Goal: Information Seeking & Learning: Learn about a topic

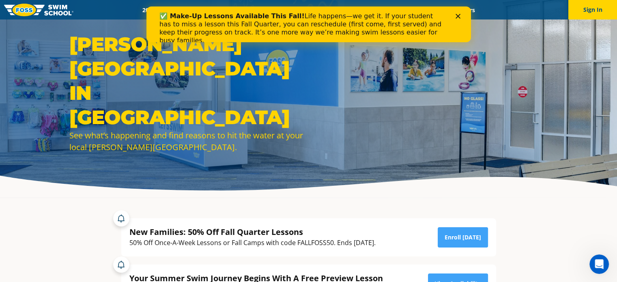
click at [455, 17] on icon "Close" at bounding box center [457, 16] width 5 height 5
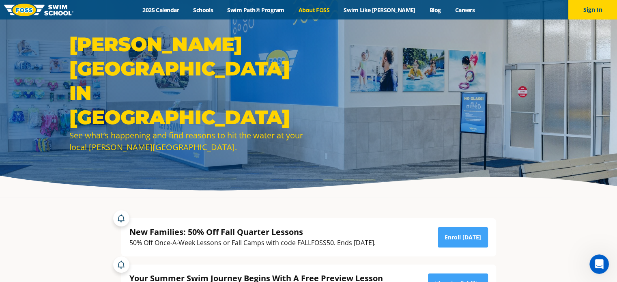
click at [325, 10] on link "About FOSS" at bounding box center [313, 10] width 45 height 8
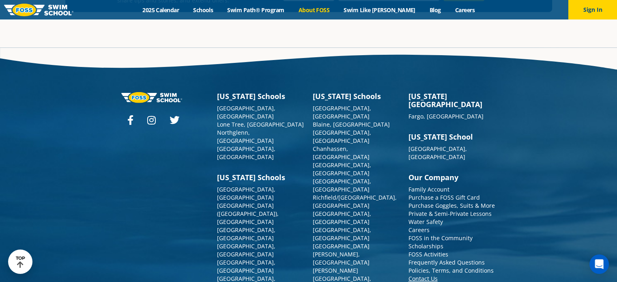
scroll to position [2146, 0]
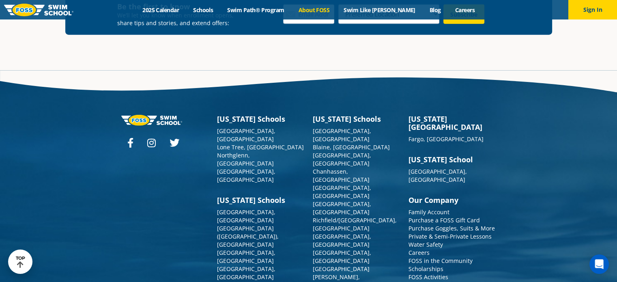
click at [441, 281] on link "Frequently Asked Questions" at bounding box center [446, 285] width 76 height 8
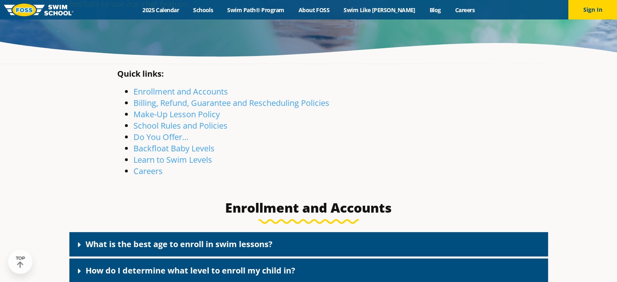
scroll to position [134, 0]
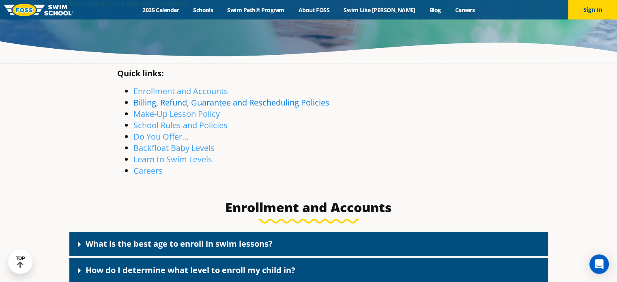
click at [209, 102] on link "Billing, Refund, Guarantee and Rescheduling Policies" at bounding box center [231, 102] width 196 height 11
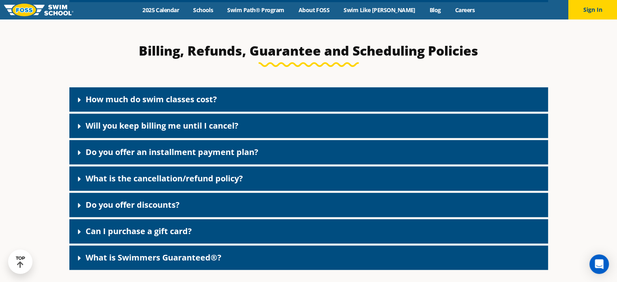
scroll to position [628, 0]
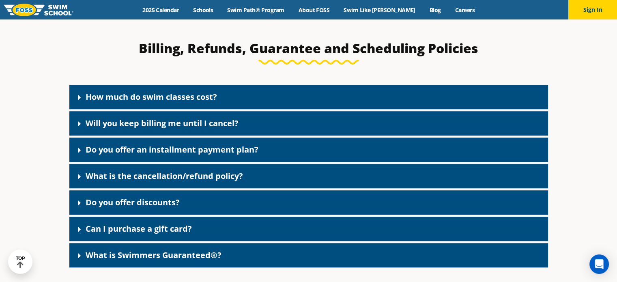
click at [188, 98] on link "How much do swim classes cost?" at bounding box center [151, 96] width 131 height 11
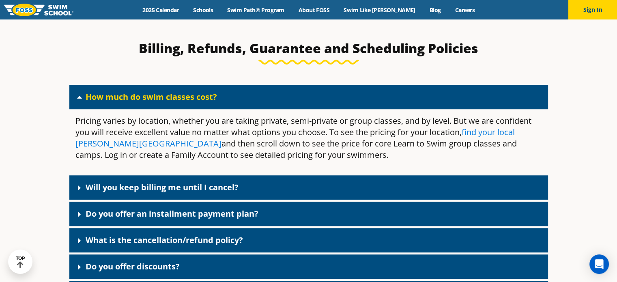
click at [82, 145] on link "find your local Foss Swim School" at bounding box center [294, 138] width 439 height 22
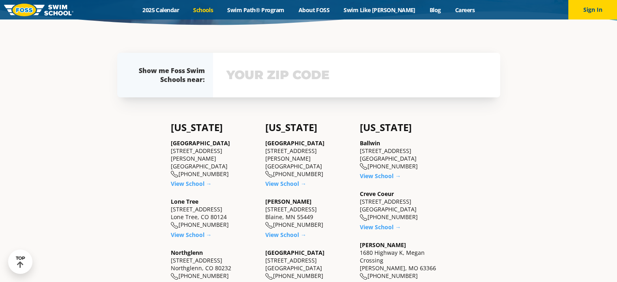
click at [288, 71] on input "text" at bounding box center [356, 75] width 264 height 24
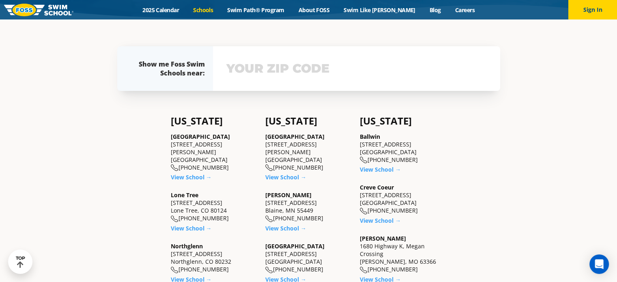
scroll to position [177, 0]
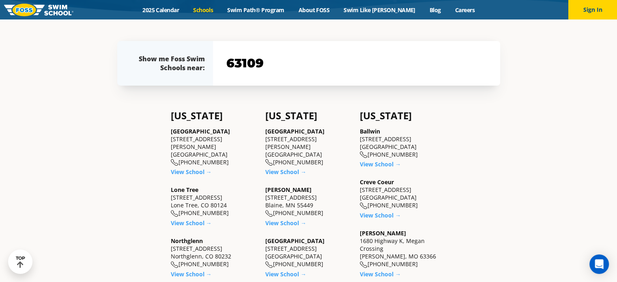
type input "63109"
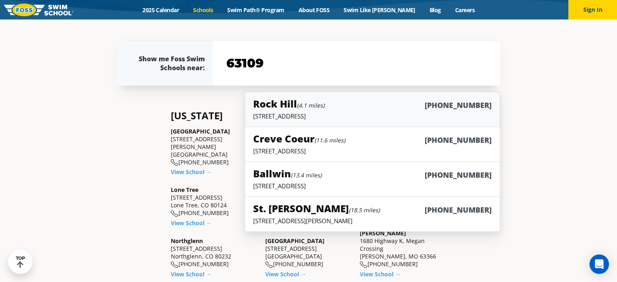
click at [281, 113] on p "9550 Manchester Rd, Rock Hill, MO 63119" at bounding box center [372, 116] width 238 height 8
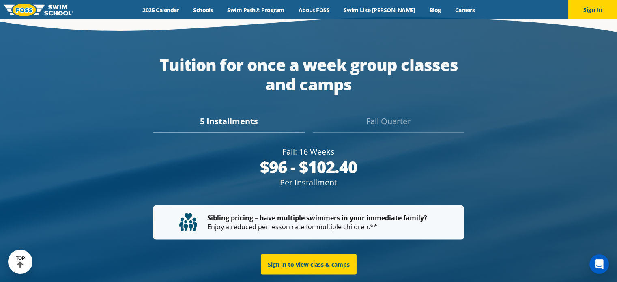
scroll to position [1477, 0]
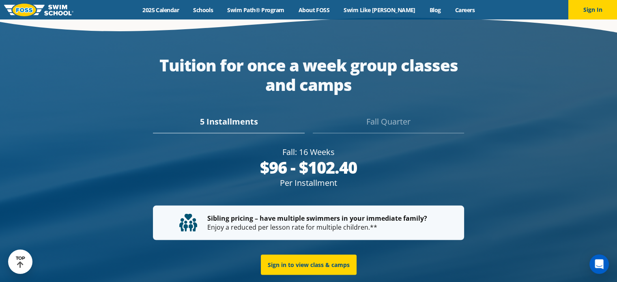
click at [399, 120] on div "Fall Quarter" at bounding box center [388, 124] width 151 height 18
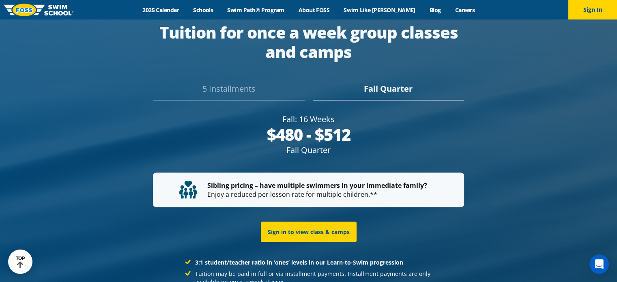
scroll to position [1517, 0]
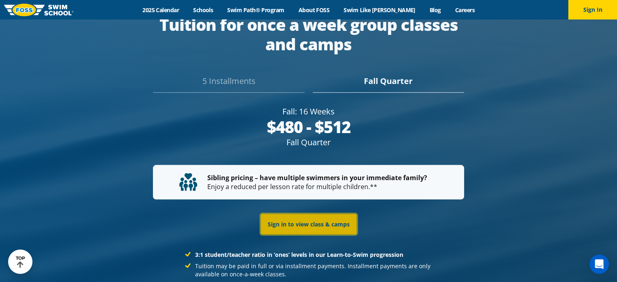
click at [281, 214] on link "Sign in to view class & camps" at bounding box center [309, 224] width 96 height 20
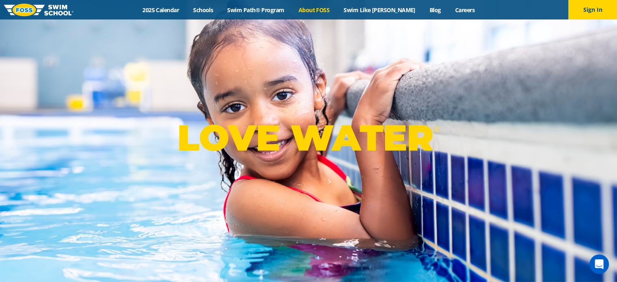
click at [332, 9] on link "About FOSS" at bounding box center [313, 10] width 45 height 8
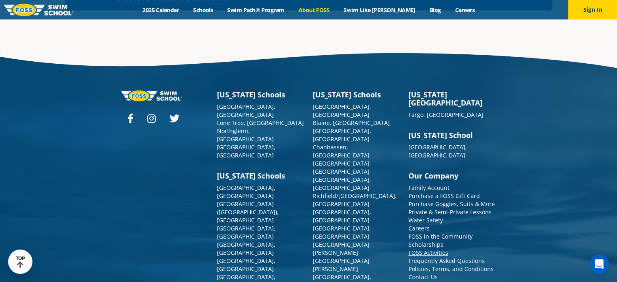
scroll to position [2147, 0]
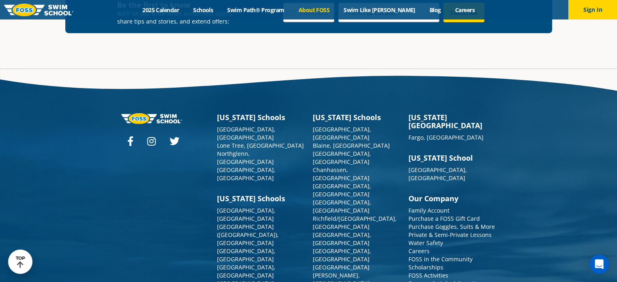
click at [447, 279] on link "Frequently Asked Questions" at bounding box center [446, 283] width 76 height 8
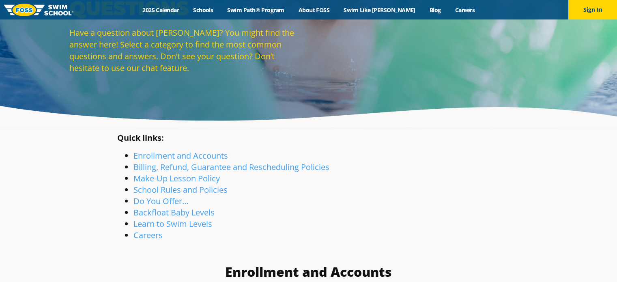
scroll to position [71, 0]
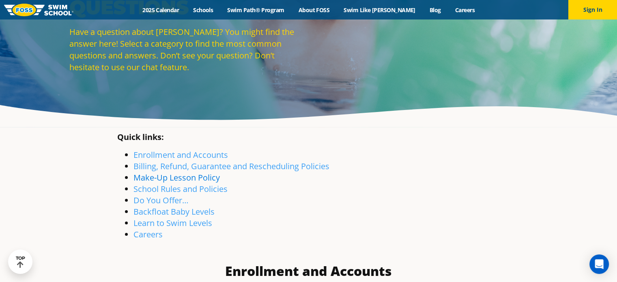
click at [193, 175] on link "Make-Up Lesson Policy" at bounding box center [176, 177] width 86 height 11
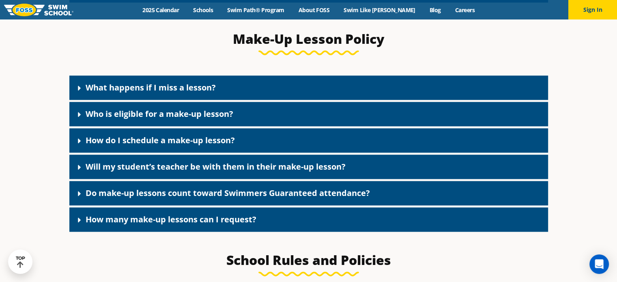
scroll to position [897, 0]
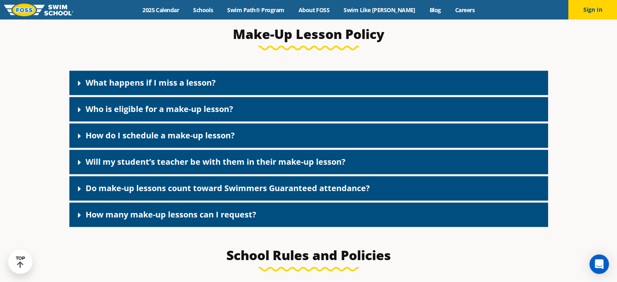
click at [235, 83] on div "What happens if I miss a lesson?" at bounding box center [308, 83] width 478 height 24
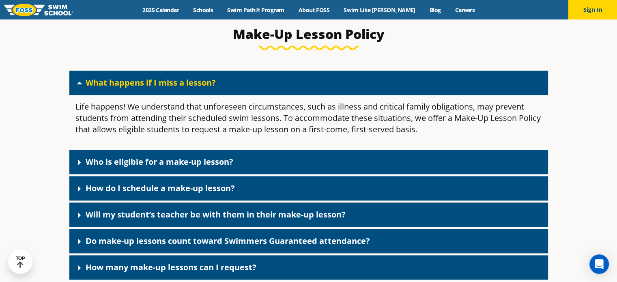
click at [216, 163] on link "Who is eligible for a make-up lesson?" at bounding box center [160, 161] width 148 height 11
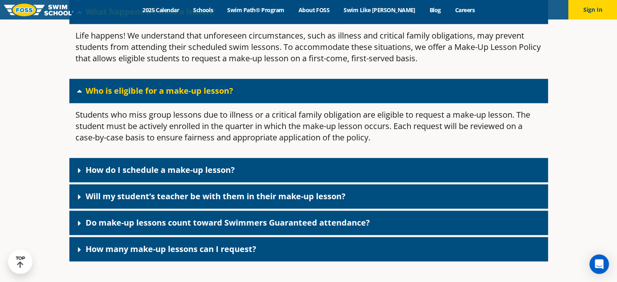
scroll to position [969, 0]
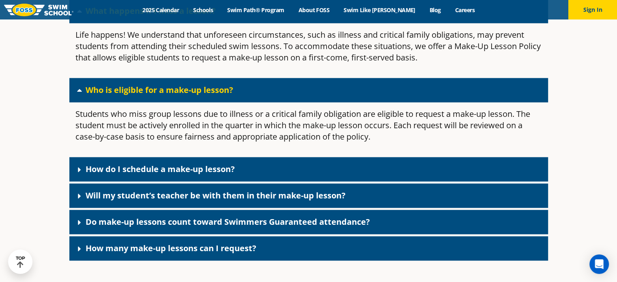
click at [212, 178] on div "How do I schedule a make-up lesson?" at bounding box center [308, 169] width 478 height 24
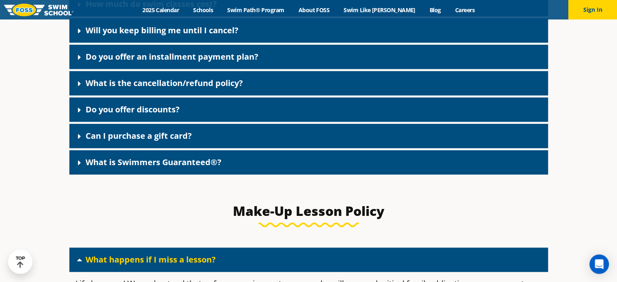
scroll to position [682, 0]
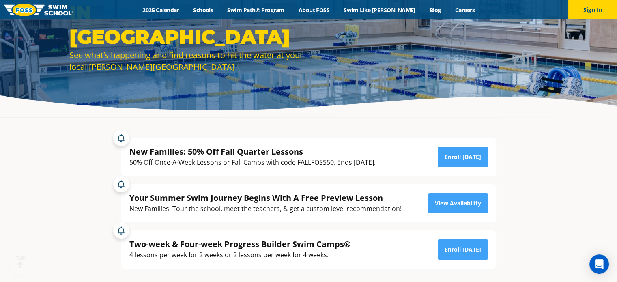
scroll to position [82, 0]
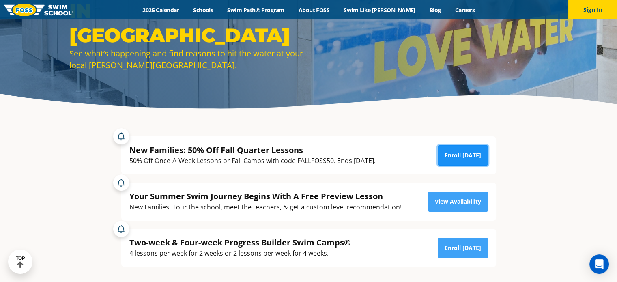
click at [455, 162] on link "Enroll [DATE]" at bounding box center [462, 155] width 50 height 20
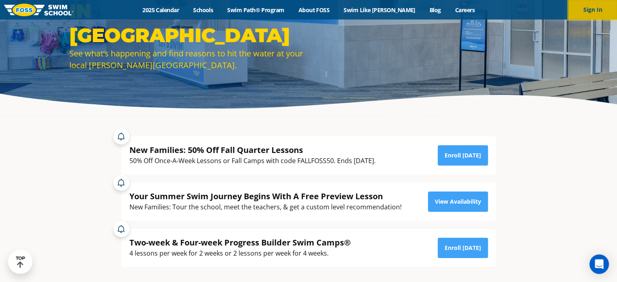
click at [585, 10] on button "Sign In" at bounding box center [592, 9] width 49 height 19
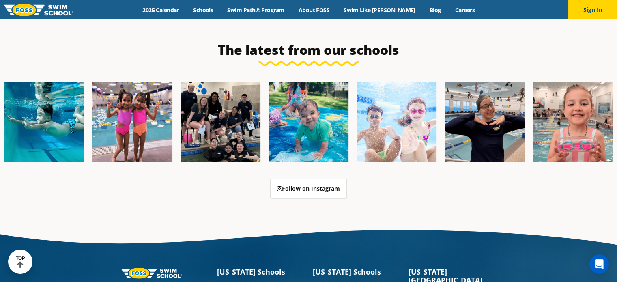
scroll to position [2060, 0]
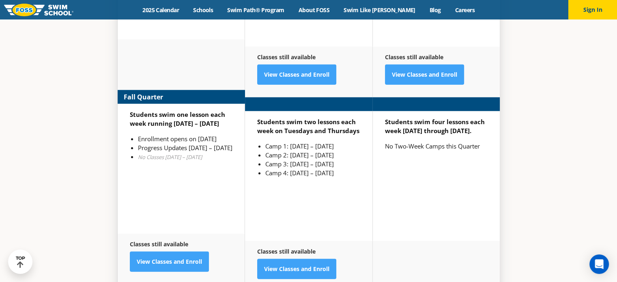
scroll to position [2074, 0]
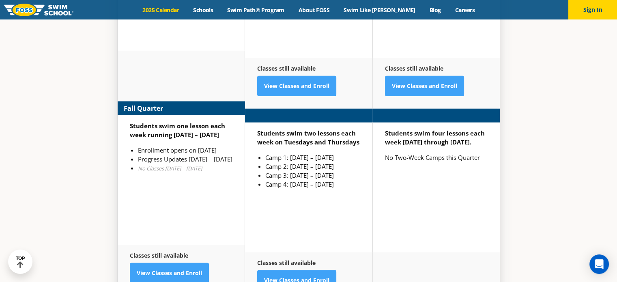
click at [171, 8] on link "2025 Calendar" at bounding box center [160, 10] width 51 height 8
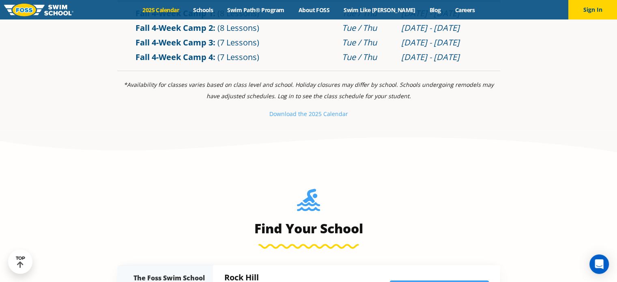
scroll to position [670, 0]
click at [292, 115] on small "Download th" at bounding box center [286, 113] width 34 height 8
